Goal: Information Seeking & Learning: Learn about a topic

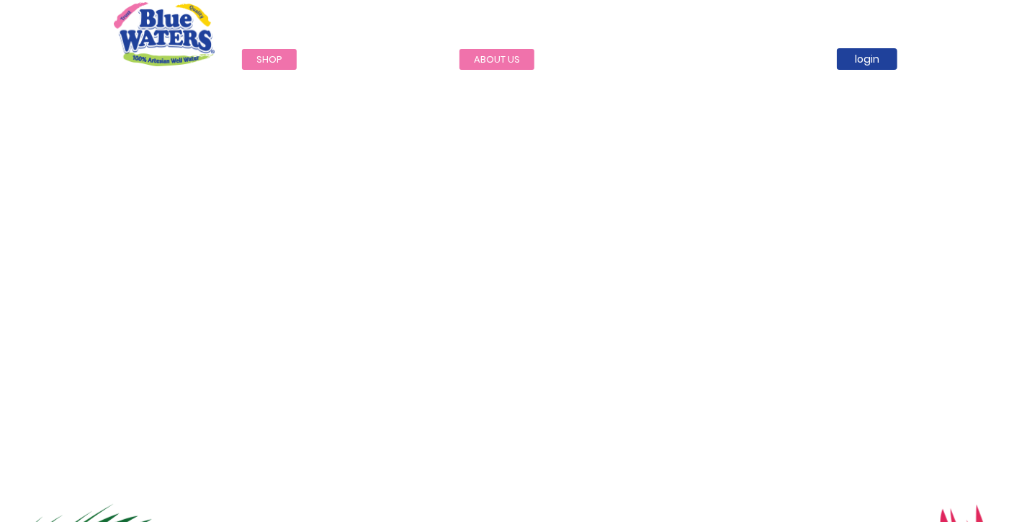
click at [505, 59] on link "about us" at bounding box center [496, 59] width 75 height 21
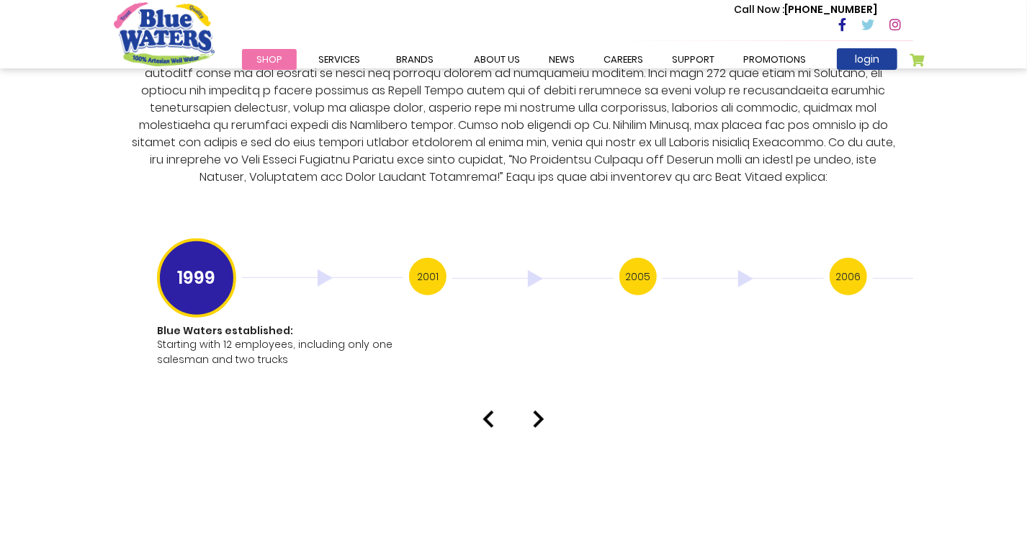
scroll to position [2787, 0]
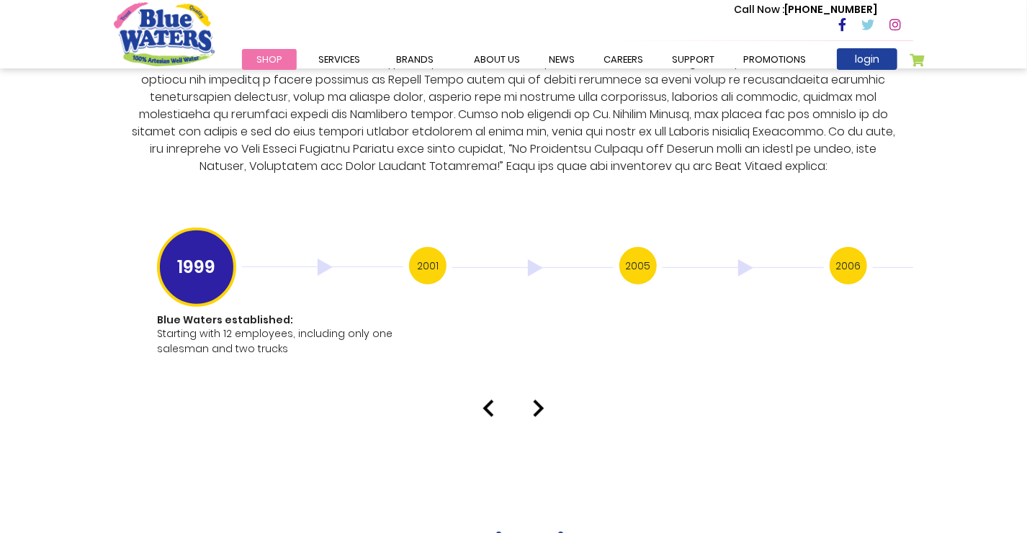
click at [539, 400] on img at bounding box center [539, 408] width 12 height 17
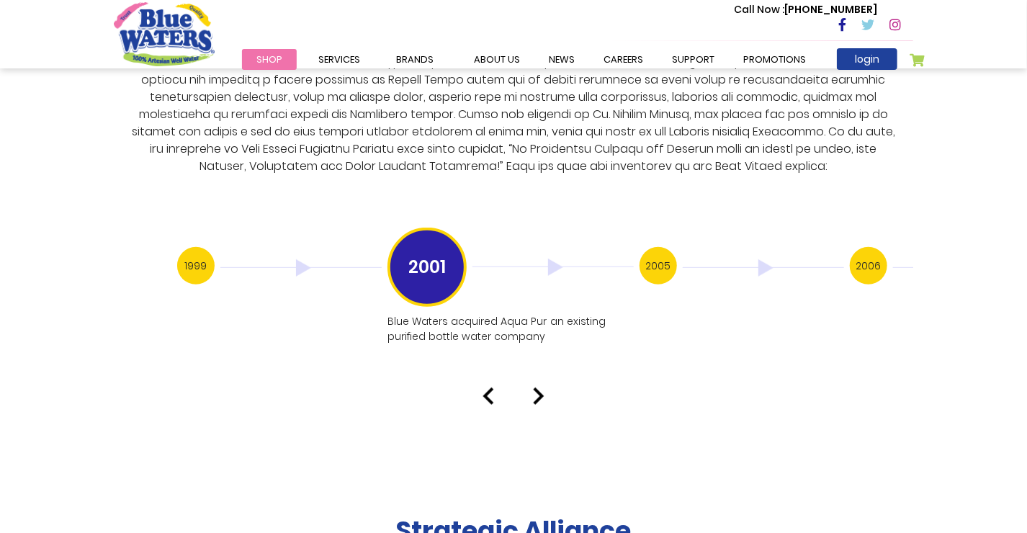
click at [541, 387] on img at bounding box center [539, 395] width 12 height 17
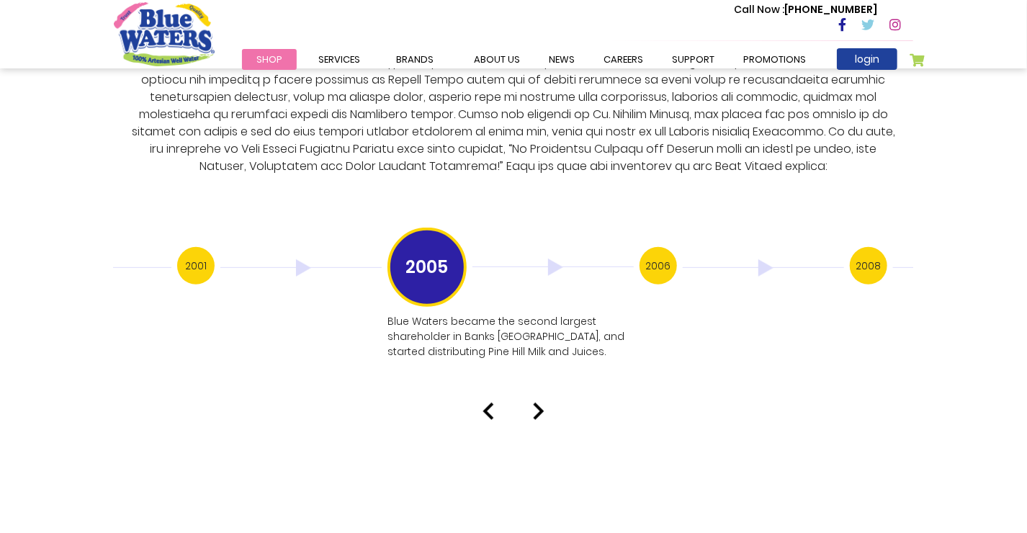
click at [540, 402] on img at bounding box center [539, 410] width 12 height 17
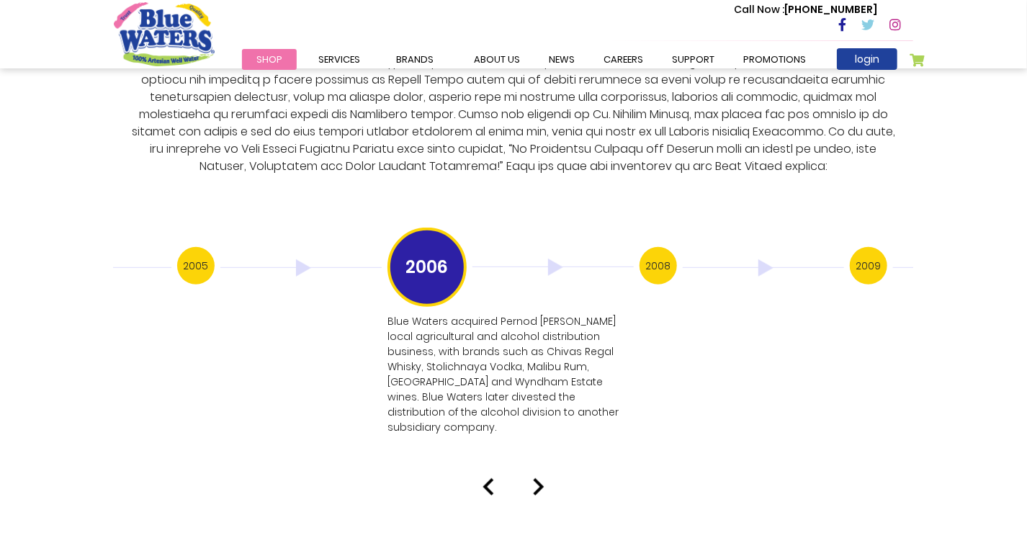
click at [539, 478] on img at bounding box center [539, 486] width 12 height 17
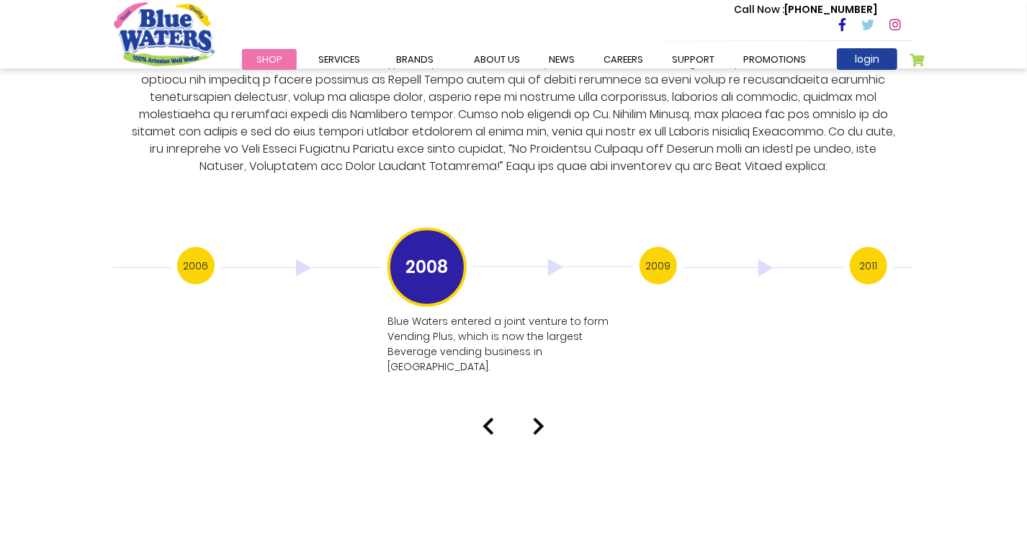
click at [492, 418] on img at bounding box center [488, 426] width 12 height 17
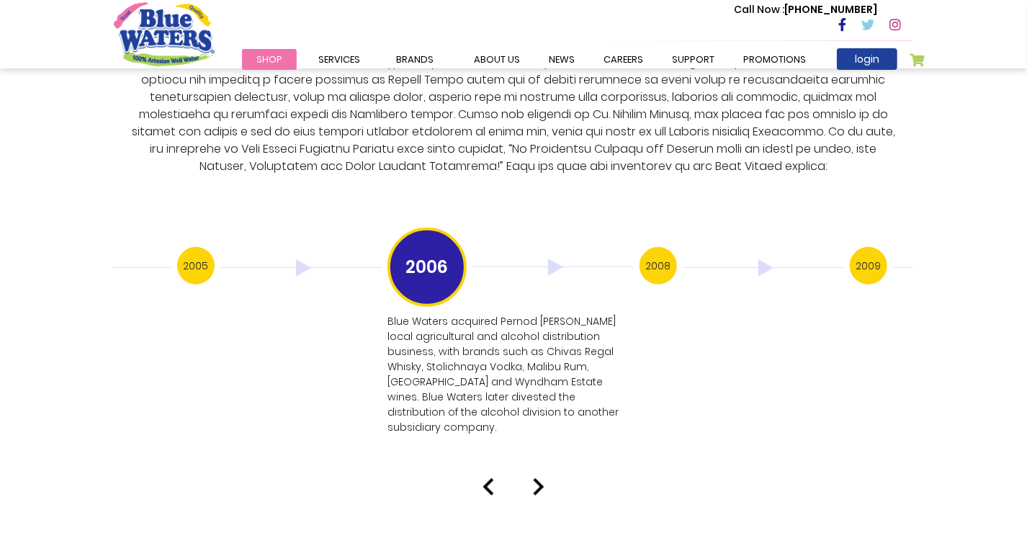
click at [536, 478] on img at bounding box center [539, 486] width 12 height 17
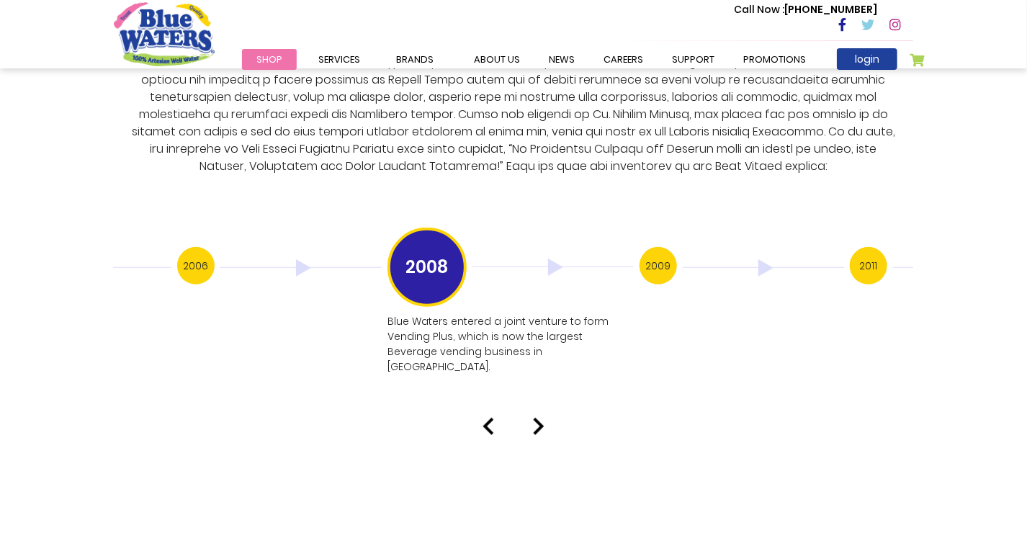
click at [536, 418] on img at bounding box center [539, 426] width 12 height 17
click at [485, 418] on img at bounding box center [488, 426] width 12 height 17
click at [544, 418] on img at bounding box center [539, 426] width 12 height 17
click at [542, 418] on img at bounding box center [539, 426] width 12 height 17
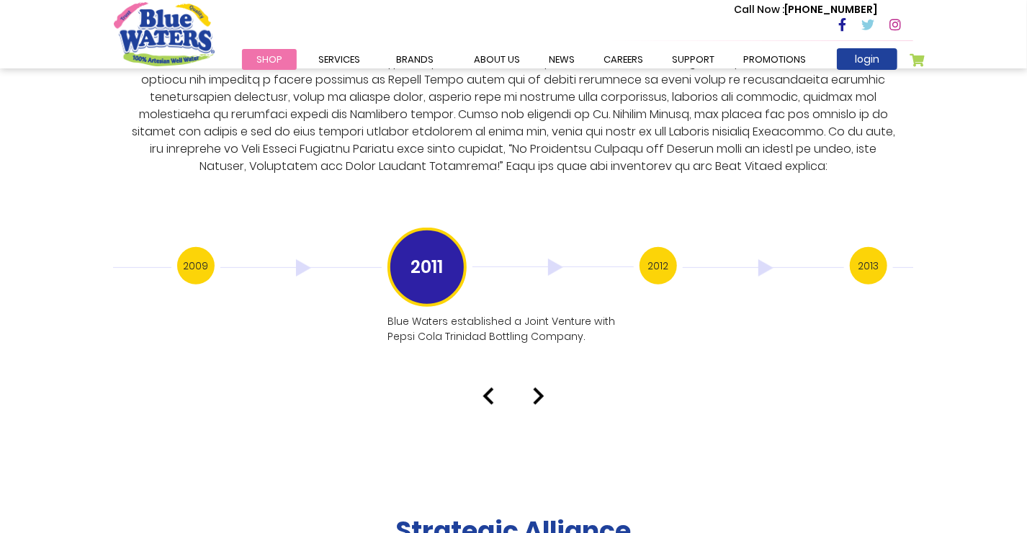
click at [539, 387] on img at bounding box center [539, 395] width 12 height 17
click at [542, 387] on img at bounding box center [539, 395] width 12 height 17
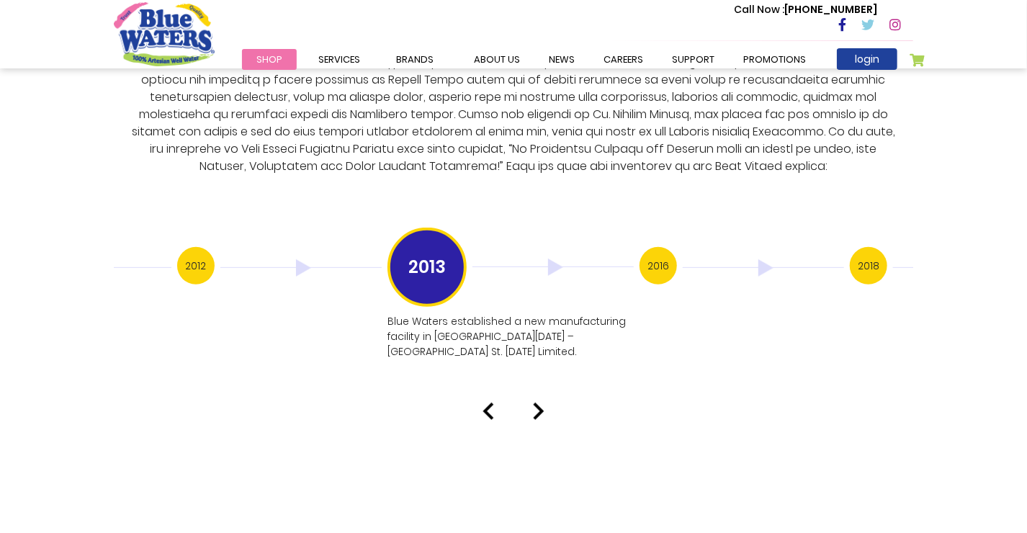
click at [541, 402] on img at bounding box center [539, 410] width 12 height 17
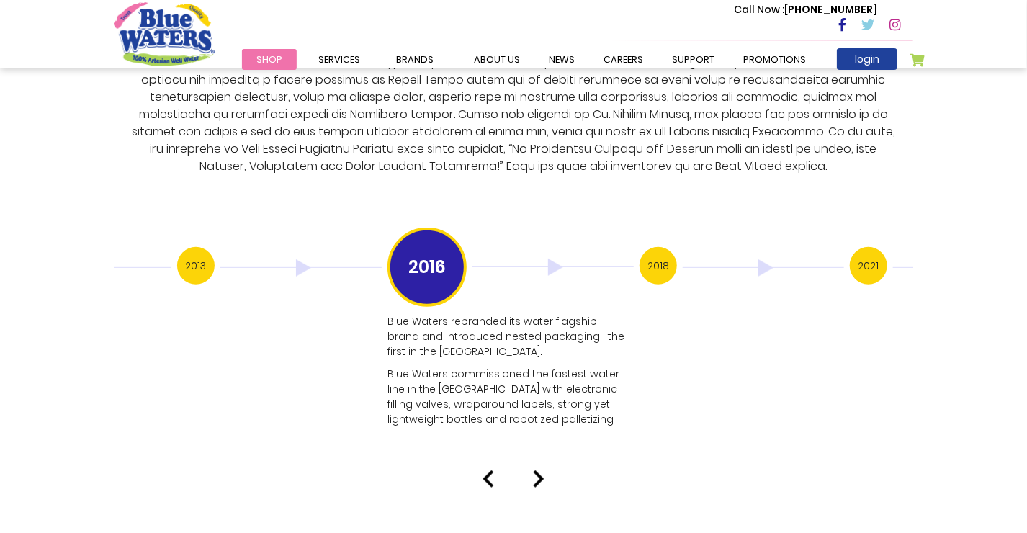
click at [538, 470] on img at bounding box center [539, 478] width 12 height 17
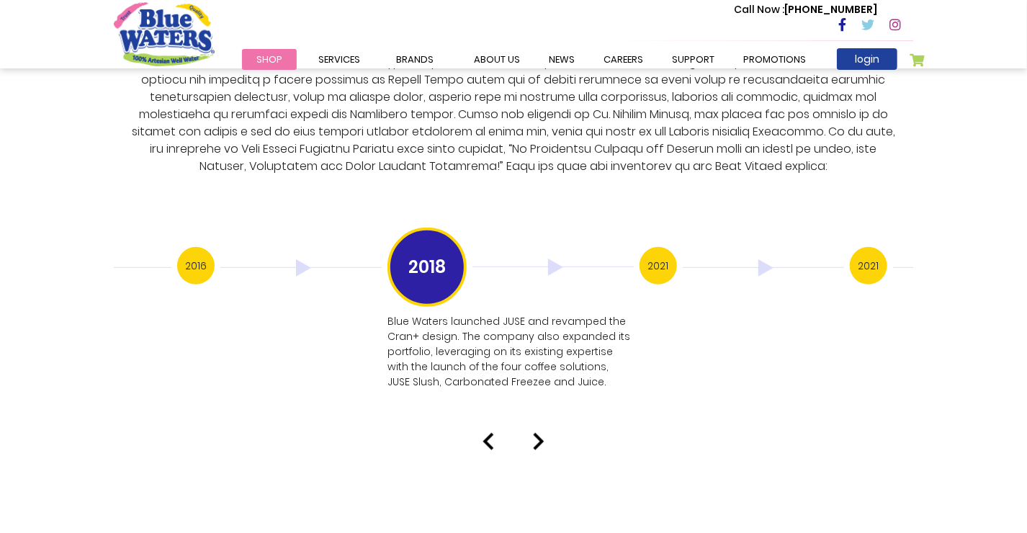
click at [536, 433] on img at bounding box center [539, 441] width 12 height 17
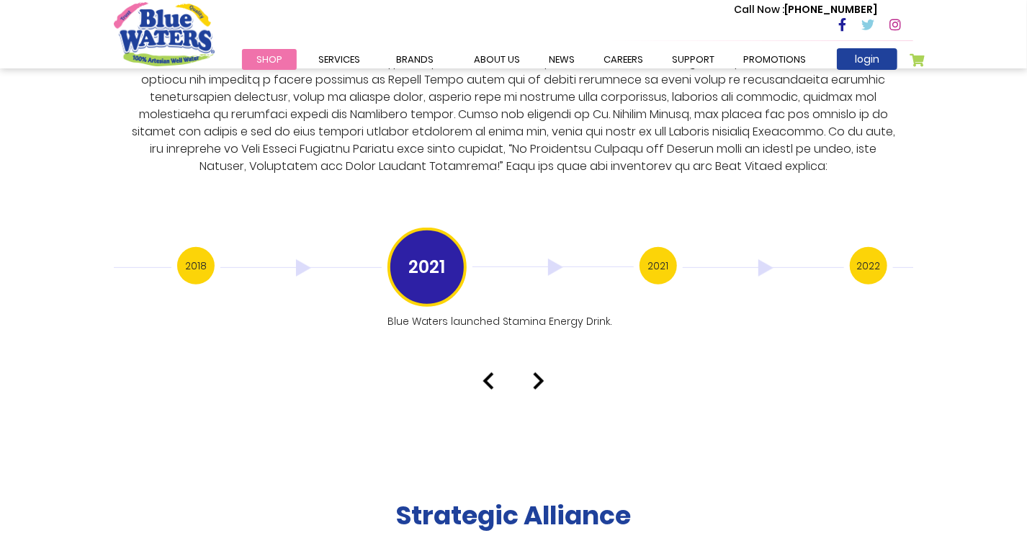
click at [541, 372] on img at bounding box center [539, 380] width 12 height 17
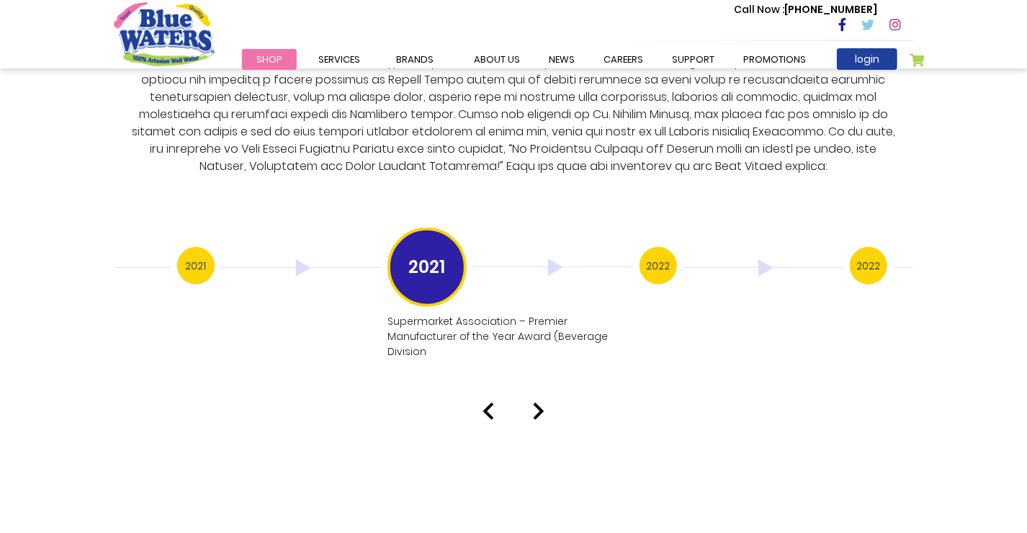
click at [539, 402] on img at bounding box center [539, 410] width 12 height 17
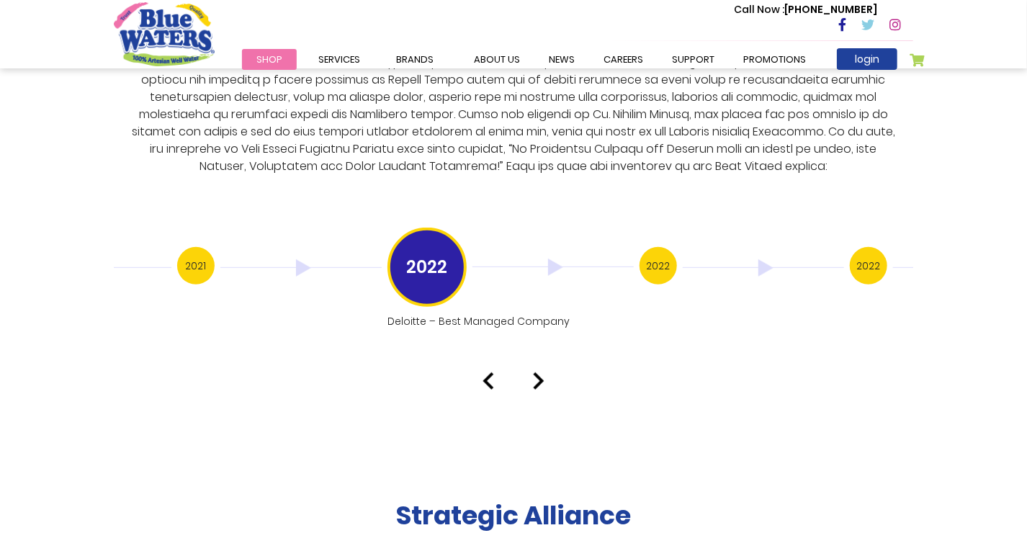
click at [537, 372] on img at bounding box center [539, 380] width 12 height 17
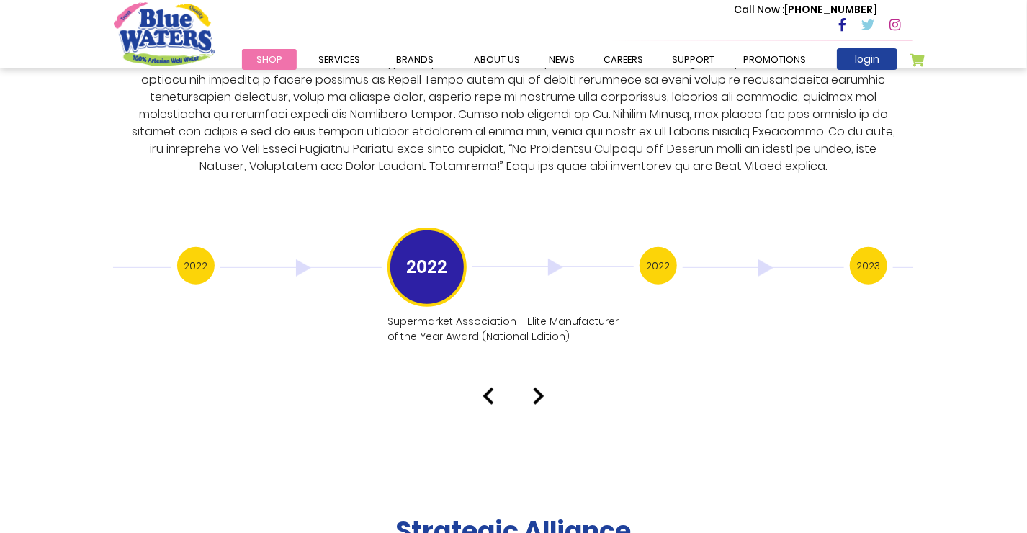
click at [538, 387] on img at bounding box center [539, 395] width 12 height 17
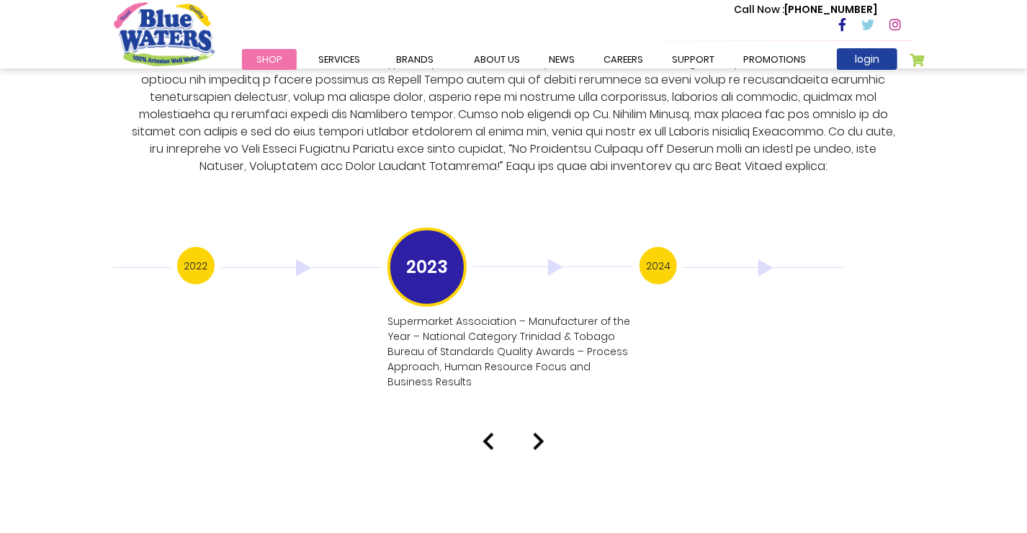
click at [539, 433] on img at bounding box center [539, 441] width 12 height 17
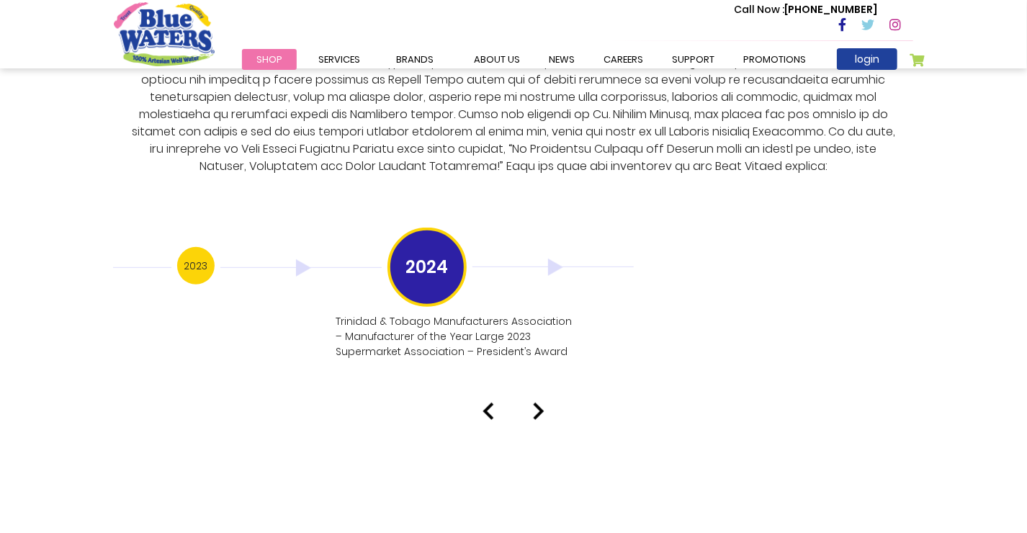
click at [538, 402] on img at bounding box center [539, 410] width 12 height 17
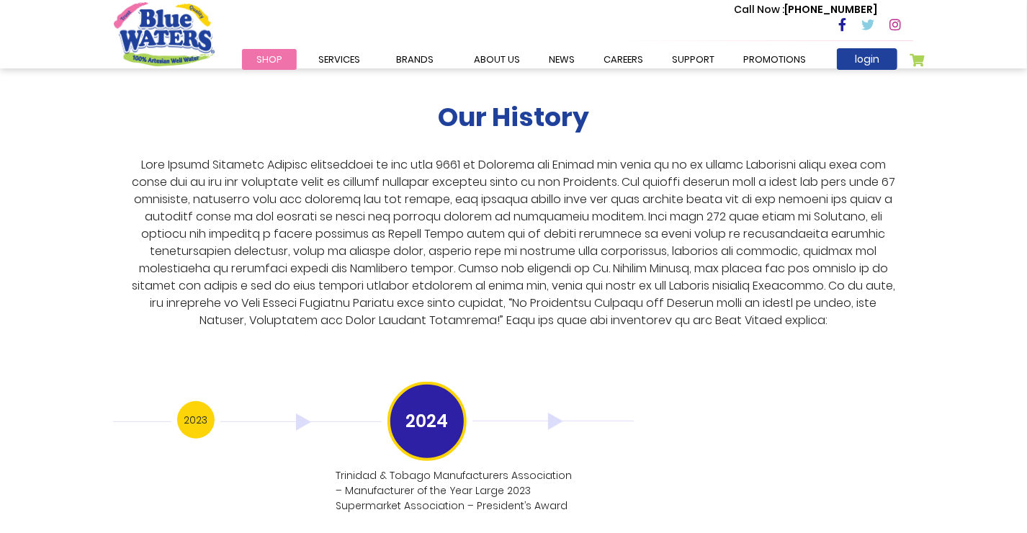
scroll to position [2632, 0]
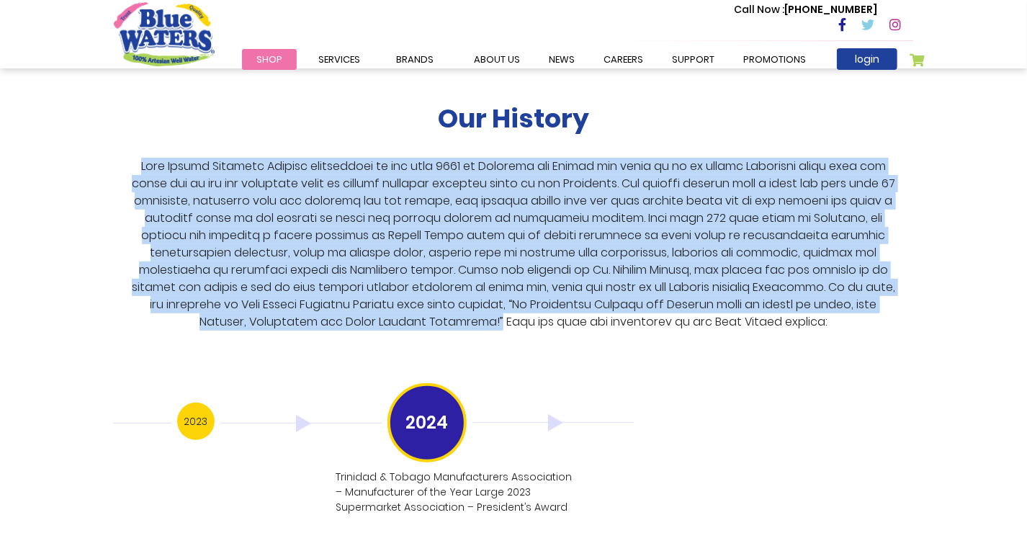
drag, startPoint x: 469, startPoint y: 306, endPoint x: 94, endPoint y: 145, distance: 407.4
click at [94, 145] on div "Our History 1999 Blue Waters established: Starting with 12 employees, including…" at bounding box center [513, 286] width 1027 height 580
copy p "Blue Waters Products Limited established in the year [DATE] in [GEOGRAPHIC_DATA…"
